Goal: Task Accomplishment & Management: Manage account settings

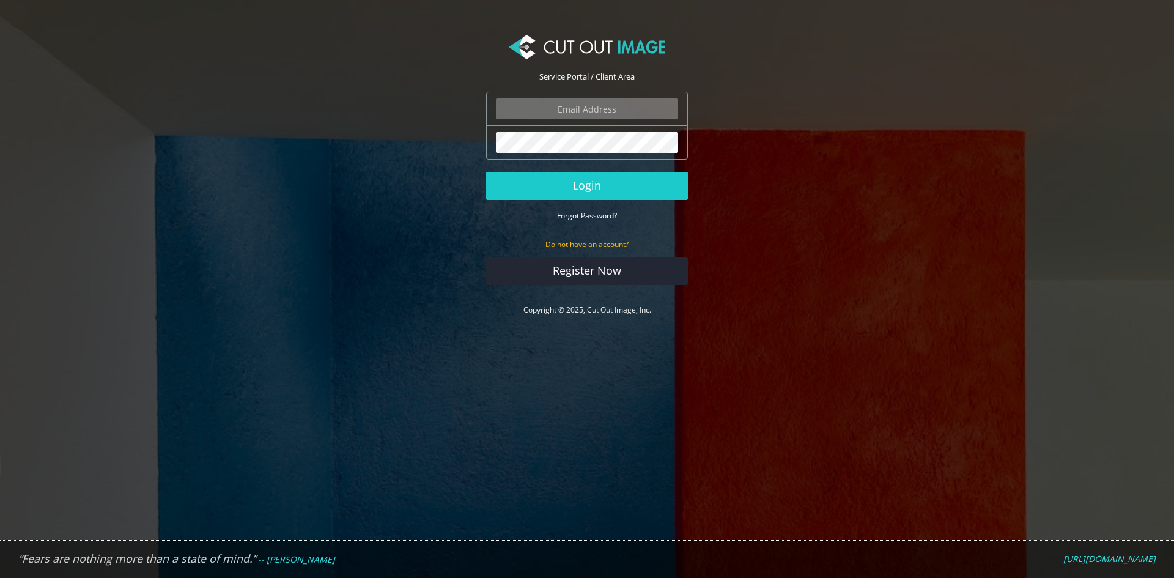
click at [598, 109] on input "email" at bounding box center [587, 108] width 182 height 21
click at [591, 109] on input "email" at bounding box center [587, 108] width 182 height 21
type input "[EMAIL_ADDRESS][DOMAIN_NAME]"
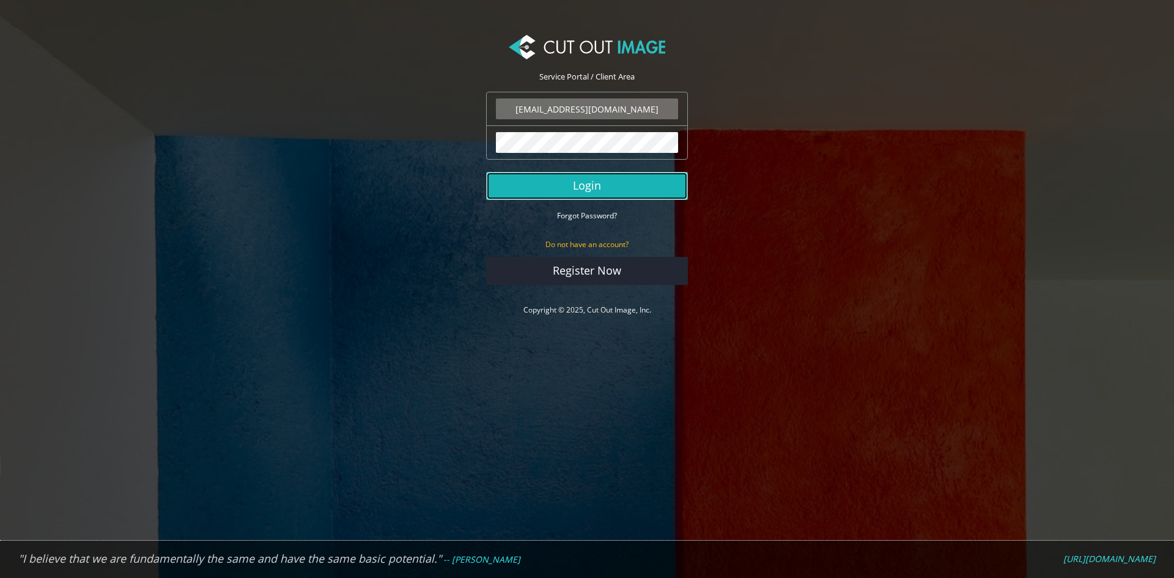
click at [585, 179] on button "Login" at bounding box center [587, 186] width 202 height 28
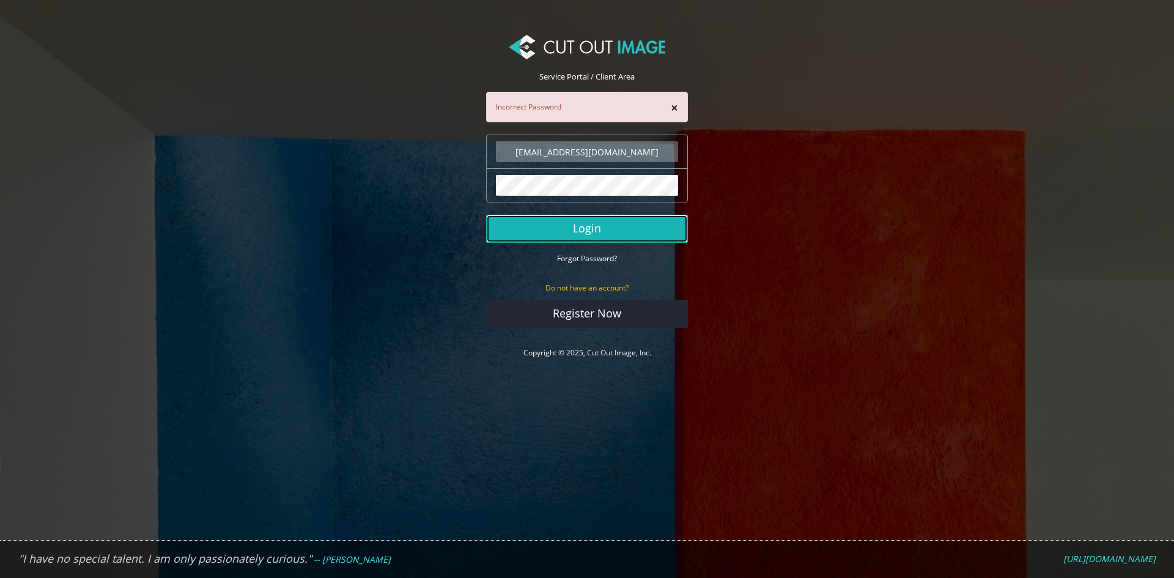
click at [590, 228] on button "Login" at bounding box center [587, 229] width 202 height 28
